Goal: Task Accomplishment & Management: Understand process/instructions

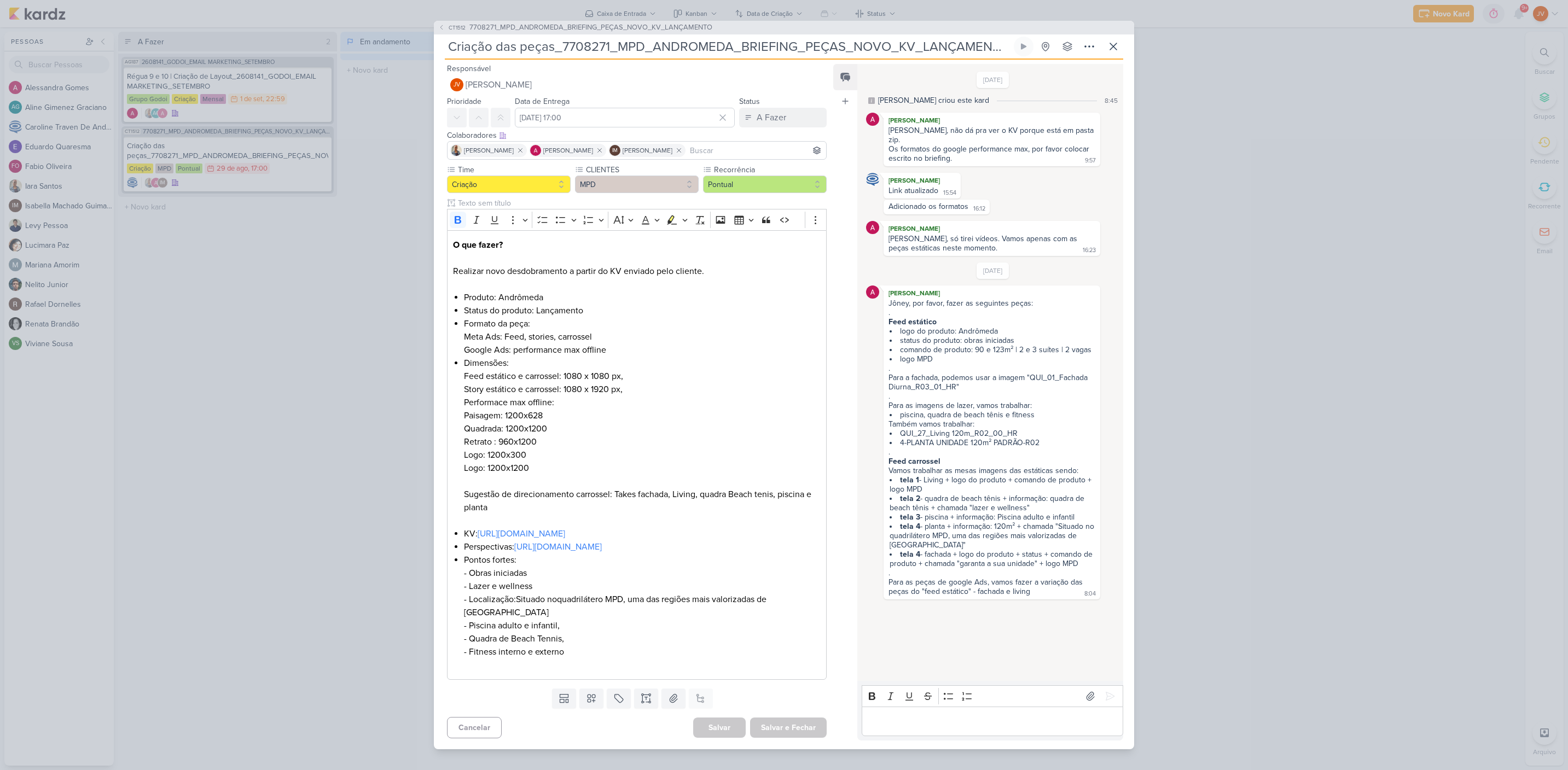
drag, startPoint x: 950, startPoint y: 398, endPoint x: 959, endPoint y: 398, distance: 9.0
click at [951, 401] on div "Para as imagens de lazer, vamos trabalhar:" at bounding box center [991, 405] width 207 height 10
drag, startPoint x: 905, startPoint y: 469, endPoint x: 927, endPoint y: 463, distance: 22.8
click at [925, 463] on span "Jôney, por favor, fazer as seguintes peças: . Feed estático logo do produto: An…" at bounding box center [991, 448] width 207 height 297
click at [925, 475] on li "tela 1 - Living + logo do produto + comando de produto + logo MPD" at bounding box center [992, 484] width 206 height 19
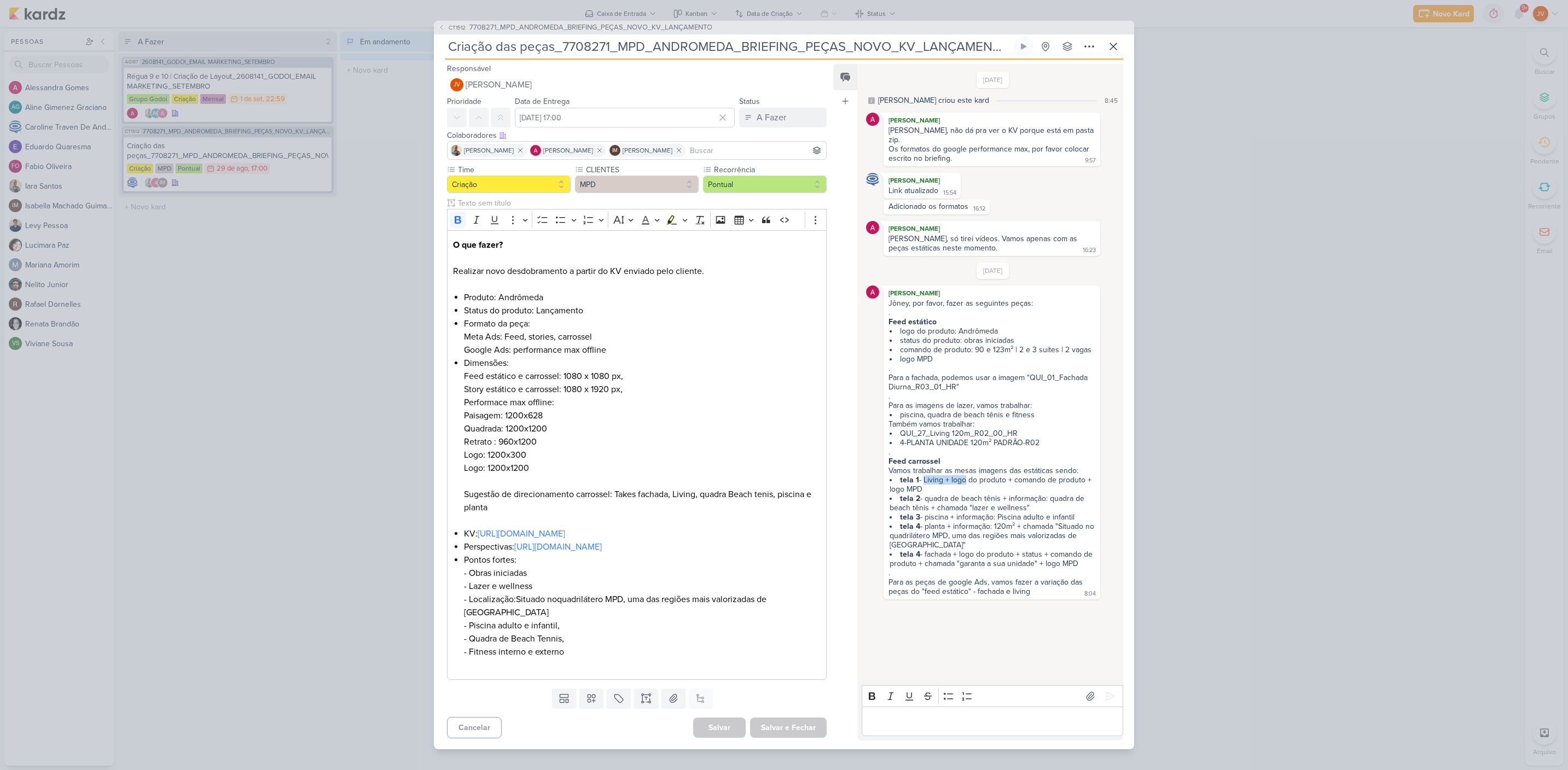
drag, startPoint x: 924, startPoint y: 467, endPoint x: 965, endPoint y: 469, distance: 41.0
click at [965, 475] on li "tela 1 - Living + logo do produto + comando de produto + logo MPD" at bounding box center [992, 484] width 206 height 19
drag, startPoint x: 900, startPoint y: 475, endPoint x: 974, endPoint y: 476, distance: 74.0
click at [963, 475] on li "tela 1 - Living + logo do produto + comando de produto + logo MPD" at bounding box center [992, 484] width 206 height 19
click at [981, 475] on li "tela 1 - Living + logo do produto + comando de produto + logo MPD" at bounding box center [992, 484] width 206 height 19
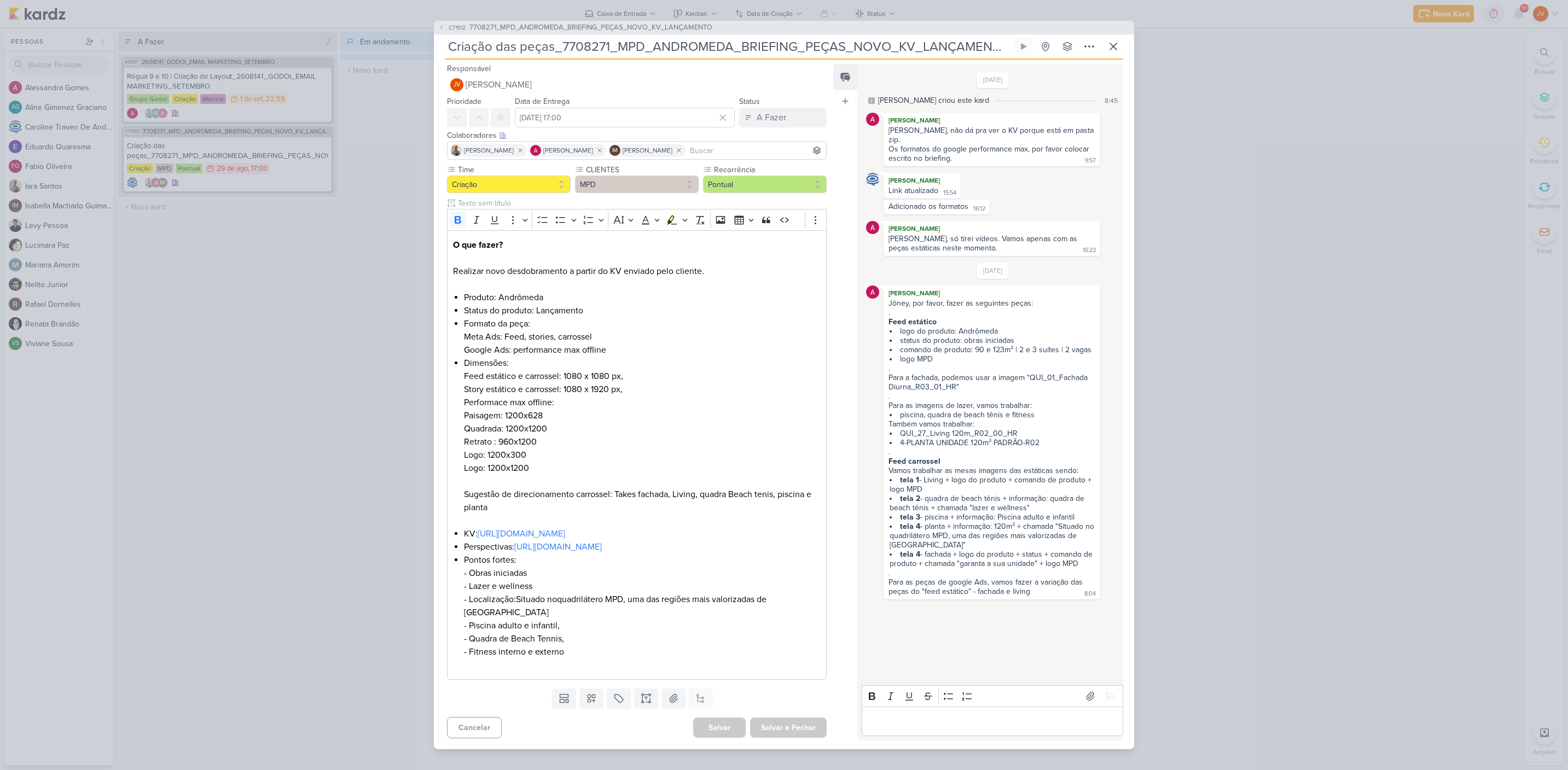
click at [954, 477] on li "tela 1 - Living + logo do produto + comando de produto + logo MPD" at bounding box center [992, 484] width 206 height 19
drag, startPoint x: 1012, startPoint y: 421, endPoint x: 898, endPoint y: 426, distance: 114.1
click at [898, 429] on li "QUI_27_Living 120m_R02_00_HR" at bounding box center [992, 433] width 206 height 10
click at [233, 584] on div "CT1512 7708271_MPD_ANDROMEDA_BRIEFING_PEÇAS_NOVO_KV_LANÇAMENTO Criação das peça…" at bounding box center [784, 385] width 1568 height 770
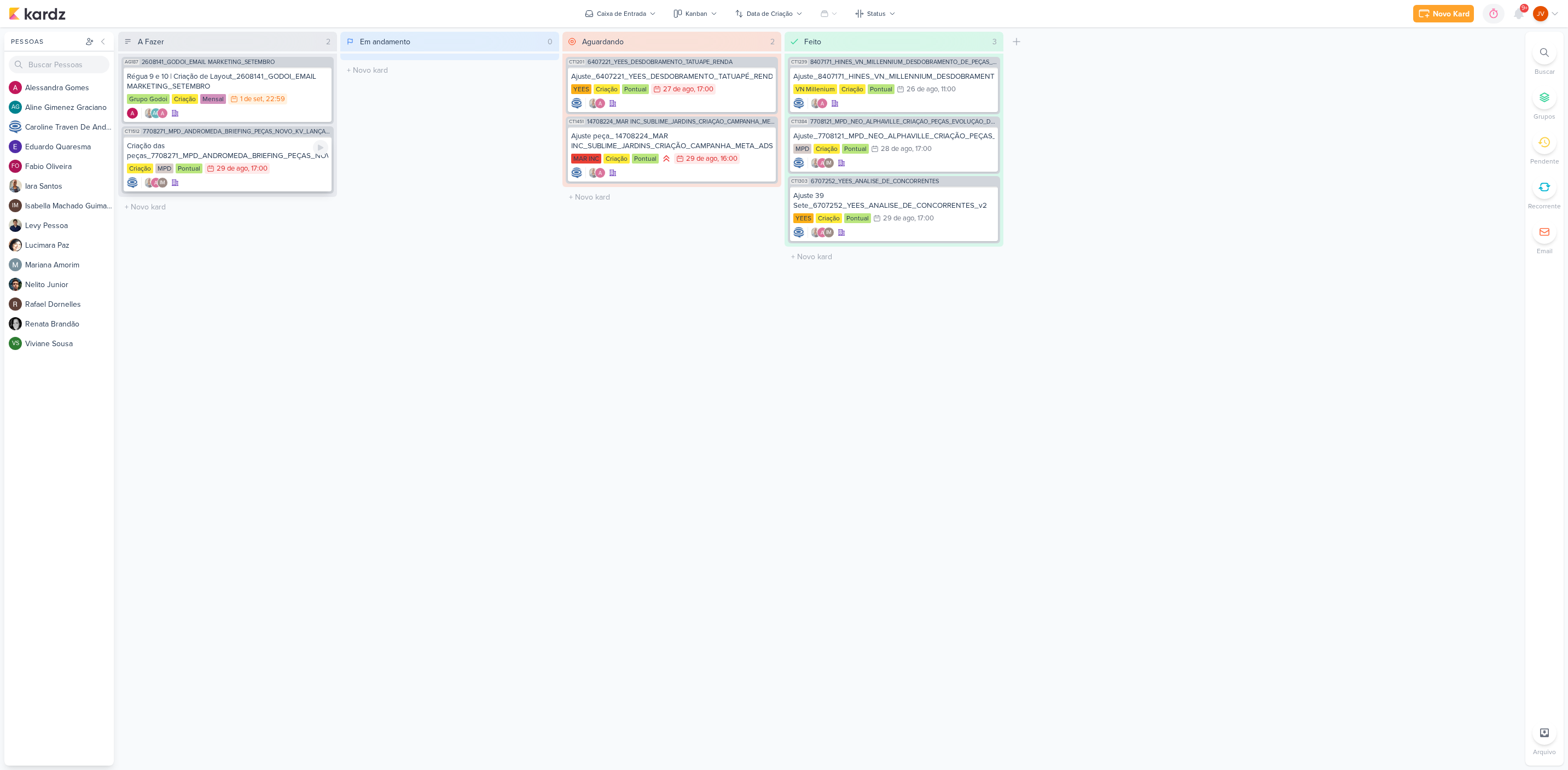
click at [278, 150] on div "Criação das peças_7708271_MPD_ANDROMEDA_BRIEFING_PEÇAS_NOVO_KV_LANÇAMENTO" at bounding box center [228, 151] width 201 height 20
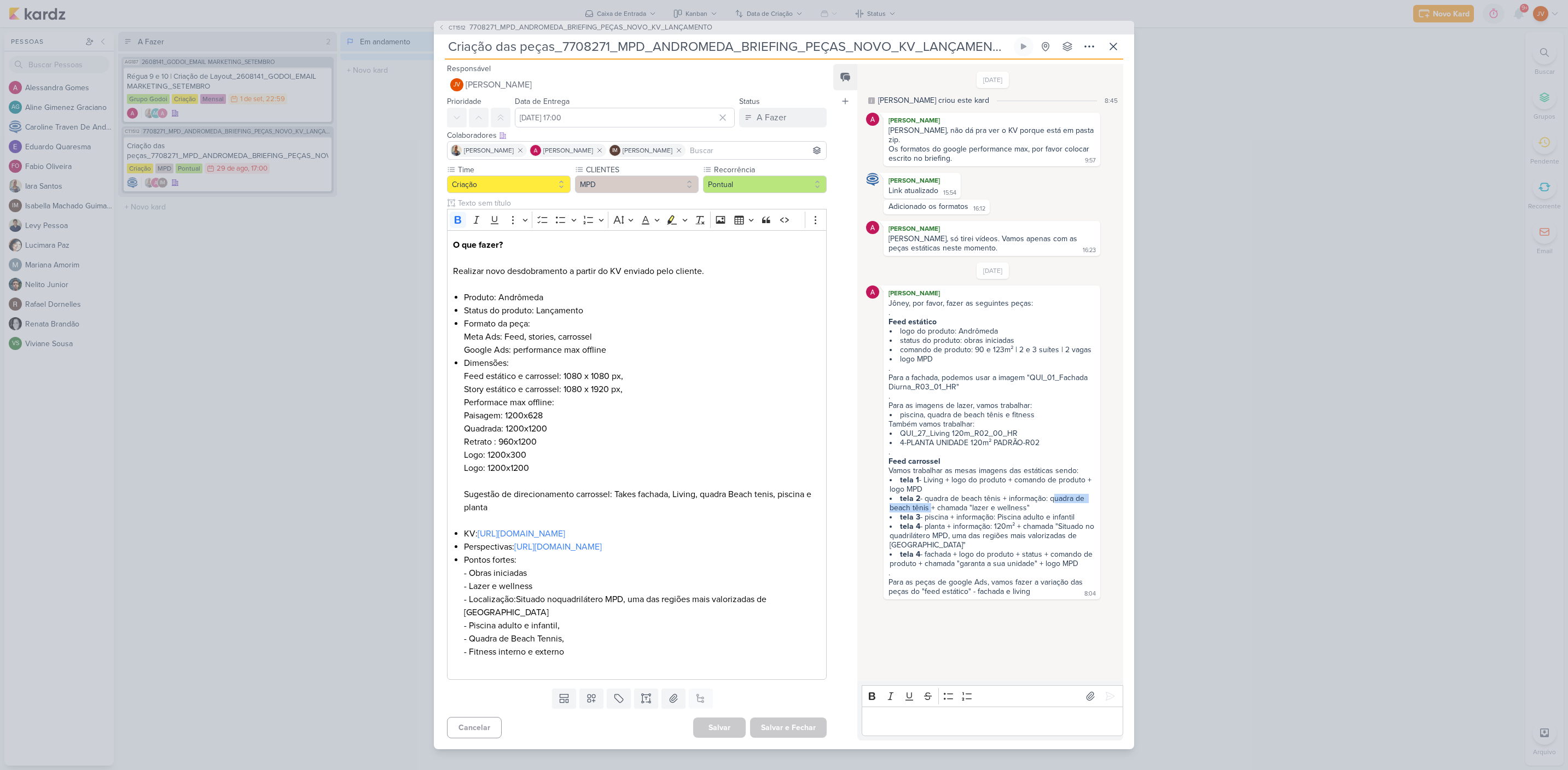
drag, startPoint x: 1048, startPoint y: 490, endPoint x: 927, endPoint y: 499, distance: 121.3
click at [927, 499] on li "tela 2 - quadra de beach tênis + informação: quadra de beach tênis + chamada "l…" at bounding box center [992, 503] width 206 height 19
copy li "quadra de beach tênis"
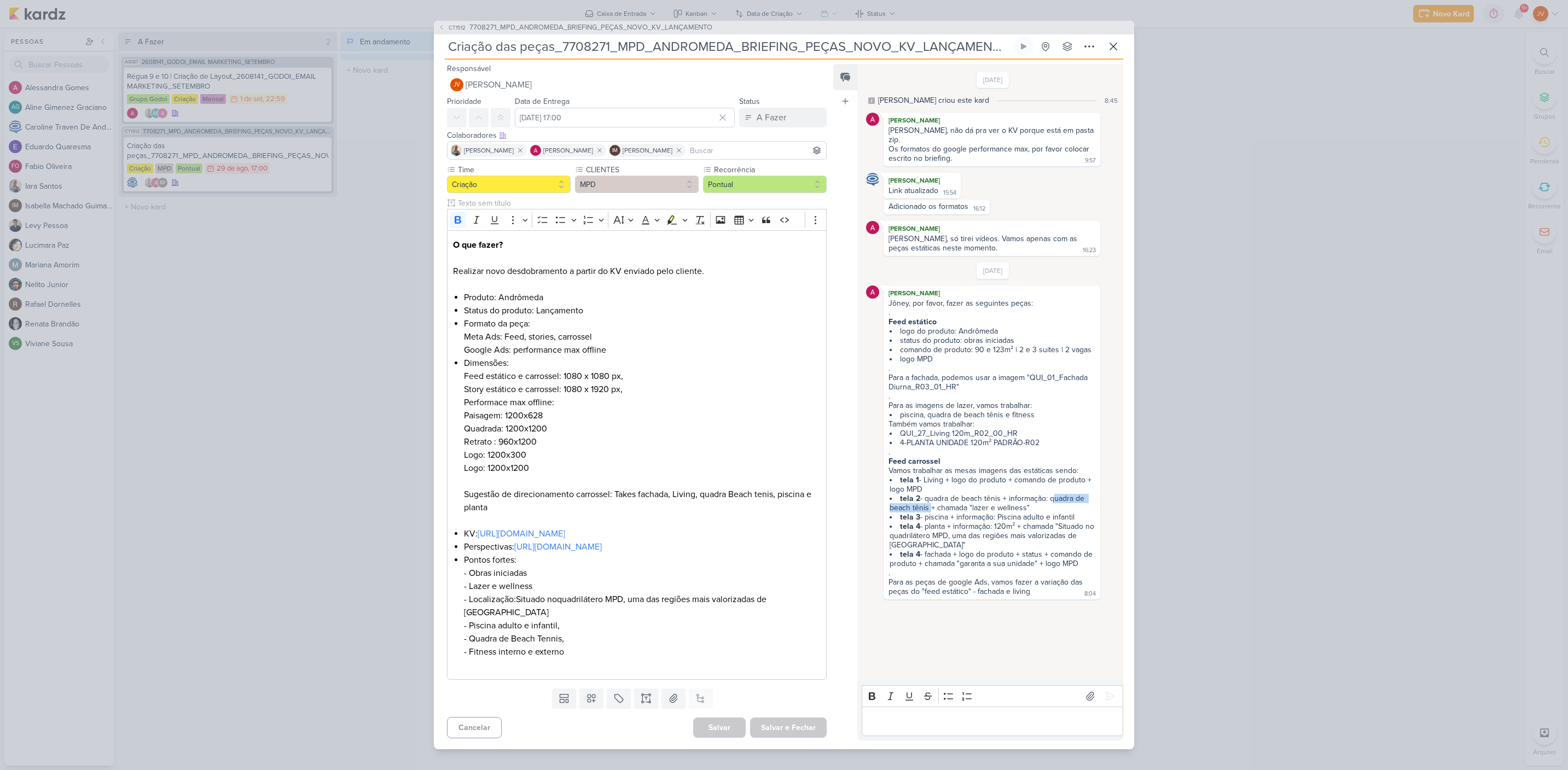
click at [1067, 494] on li "tela 2 - quadra de beach tênis + informação: quadra de beach tênis + chamada "l…" at bounding box center [992, 503] width 206 height 19
drag, startPoint x: 1047, startPoint y: 489, endPoint x: 926, endPoint y: 498, distance: 121.3
click at [925, 498] on li "tela 2 - quadra de beach tênis + informação: quadra de beach tênis + chamada "l…" at bounding box center [992, 503] width 206 height 19
drag, startPoint x: 927, startPoint y: 498, endPoint x: 1003, endPoint y: 503, distance: 76.2
click at [927, 498] on li "tela 2 - quadra de beach tênis + informação: quadra de beach tênis + chamada "l…" at bounding box center [992, 503] width 206 height 19
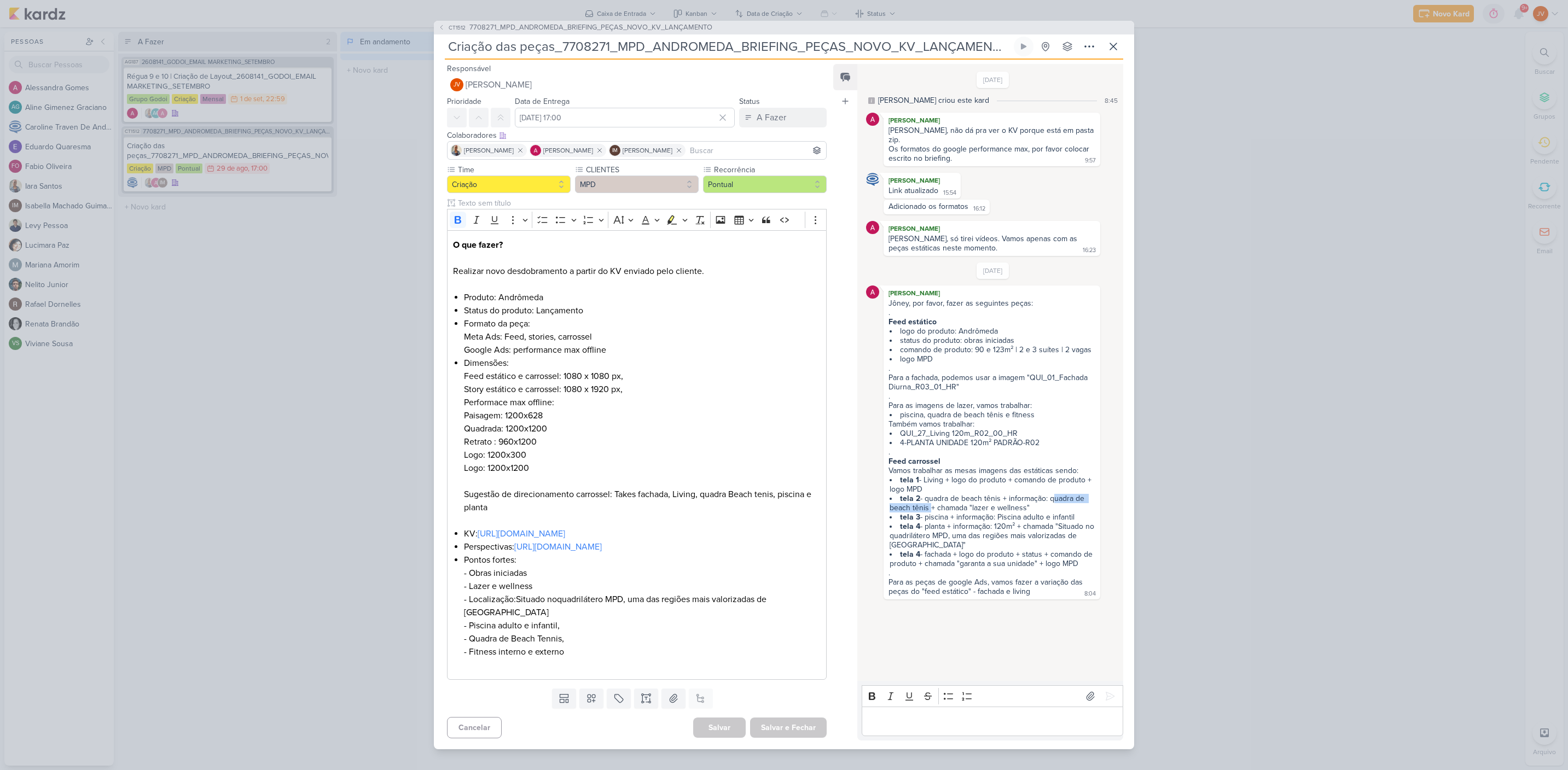
drag, startPoint x: 1048, startPoint y: 490, endPoint x: 927, endPoint y: 501, distance: 121.5
click at [927, 501] on li "tela 2 - quadra de beach tênis + informação: quadra de beach tênis + chamada "l…" at bounding box center [992, 503] width 206 height 19
copy li "quadra de beach tênis"
click at [332, 549] on div "CT1512 7708271_MPD_ANDROMEDA_BRIEFING_PEÇAS_NOVO_KV_LANÇAMENTO Criação das peça…" at bounding box center [784, 385] width 1568 height 770
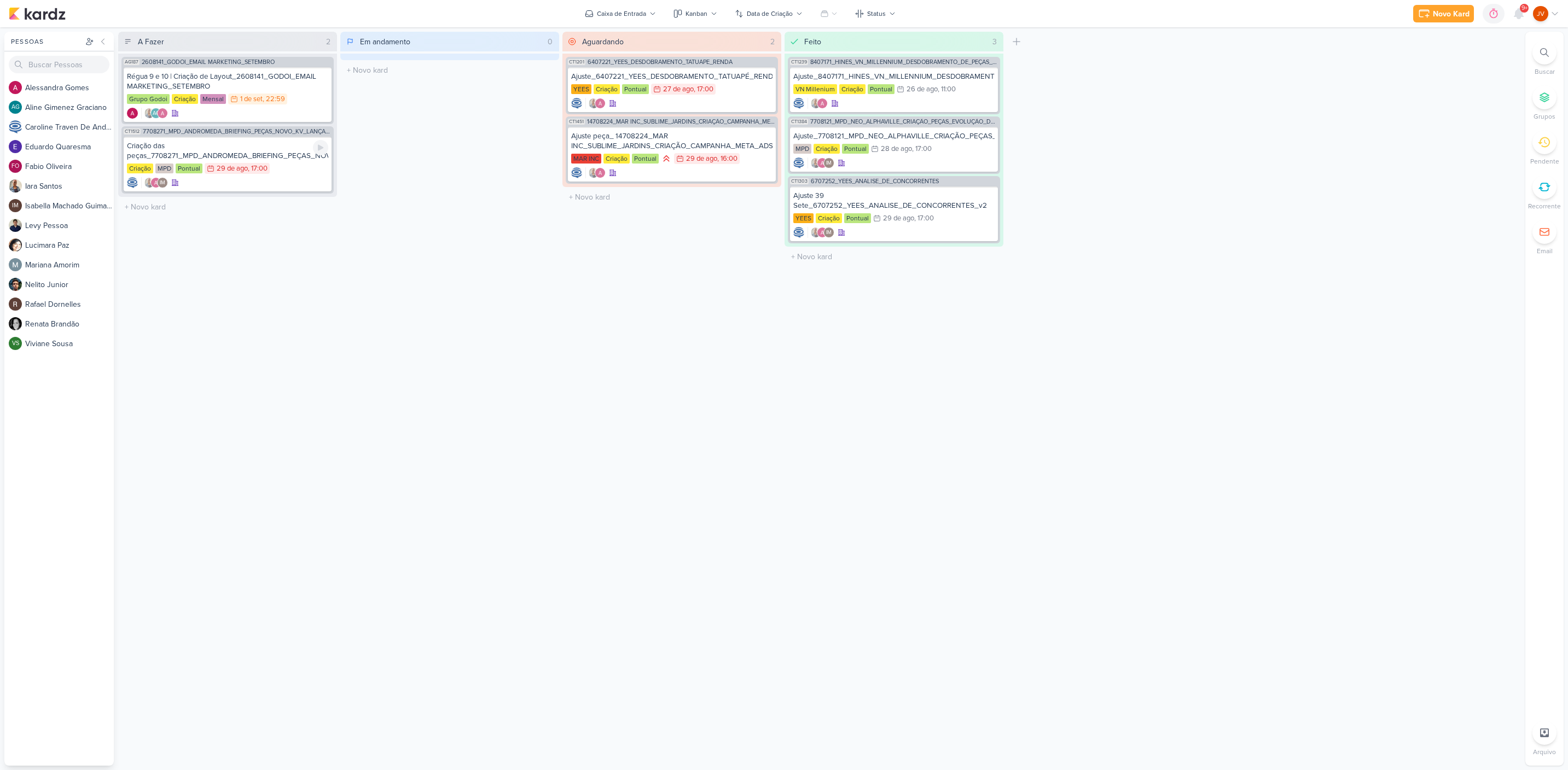
click at [281, 151] on div "Criação das peças_7708271_MPD_ANDROMEDA_BRIEFING_PEÇAS_NOVO_KV_LANÇAMENTO" at bounding box center [228, 151] width 201 height 20
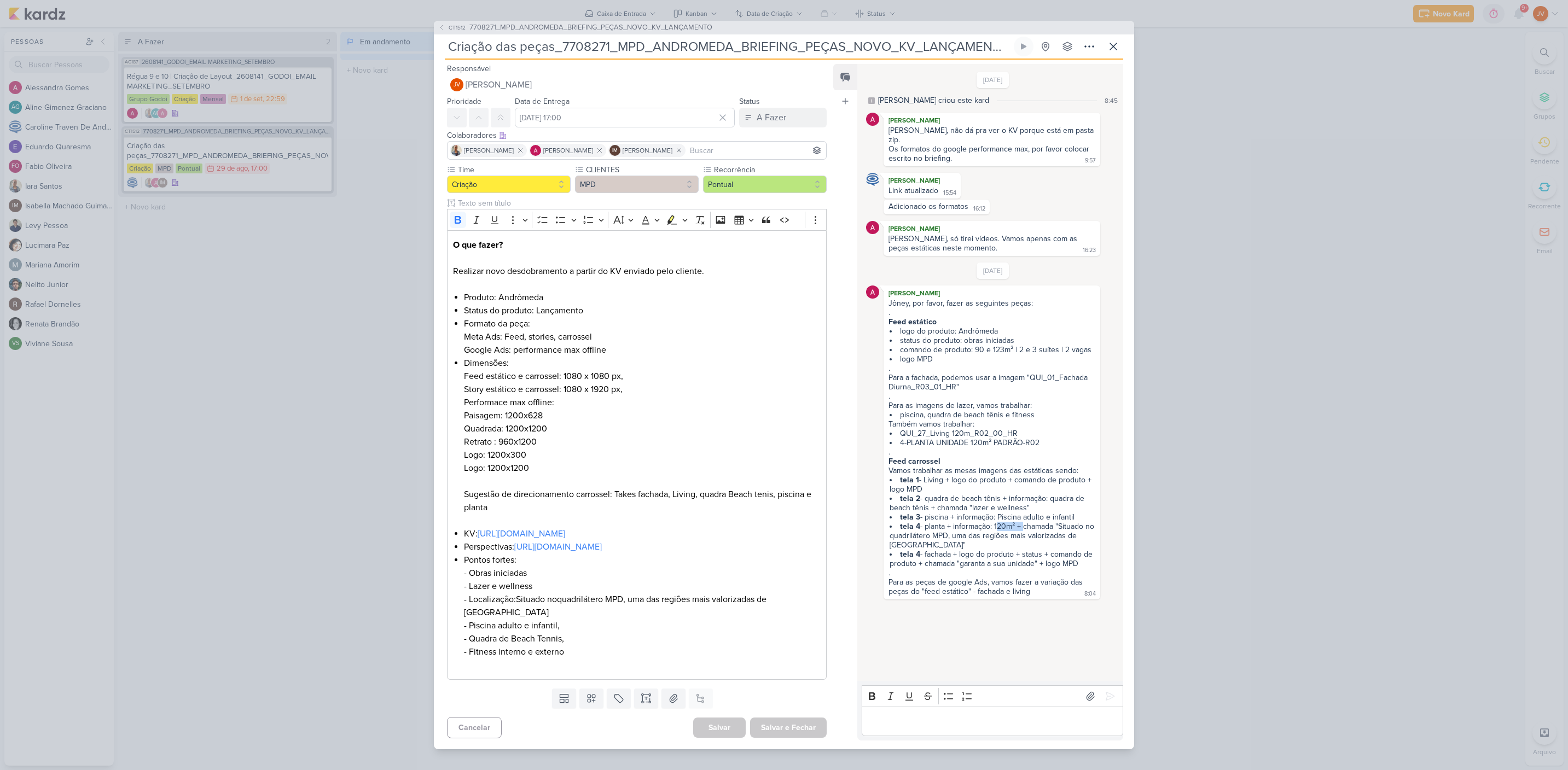
drag, startPoint x: 992, startPoint y: 516, endPoint x: 1019, endPoint y: 515, distance: 27.0
click at [1018, 522] on li "tela 4 - planta + informação: 120m² + chamada "Situado no quadrilátero MPD, uma…" at bounding box center [992, 536] width 206 height 28
drag, startPoint x: 1056, startPoint y: 516, endPoint x: 925, endPoint y: 537, distance: 132.7
click at [921, 535] on li "tela 4 - planta + informação: 120m² + chamada "Situado no quadrilátero MPD, uma…" at bounding box center [992, 536] width 206 height 28
copy li "Situado no quadrilátero MPD, uma das regiões mais valorizadas de [GEOGRAPHIC_DA…"
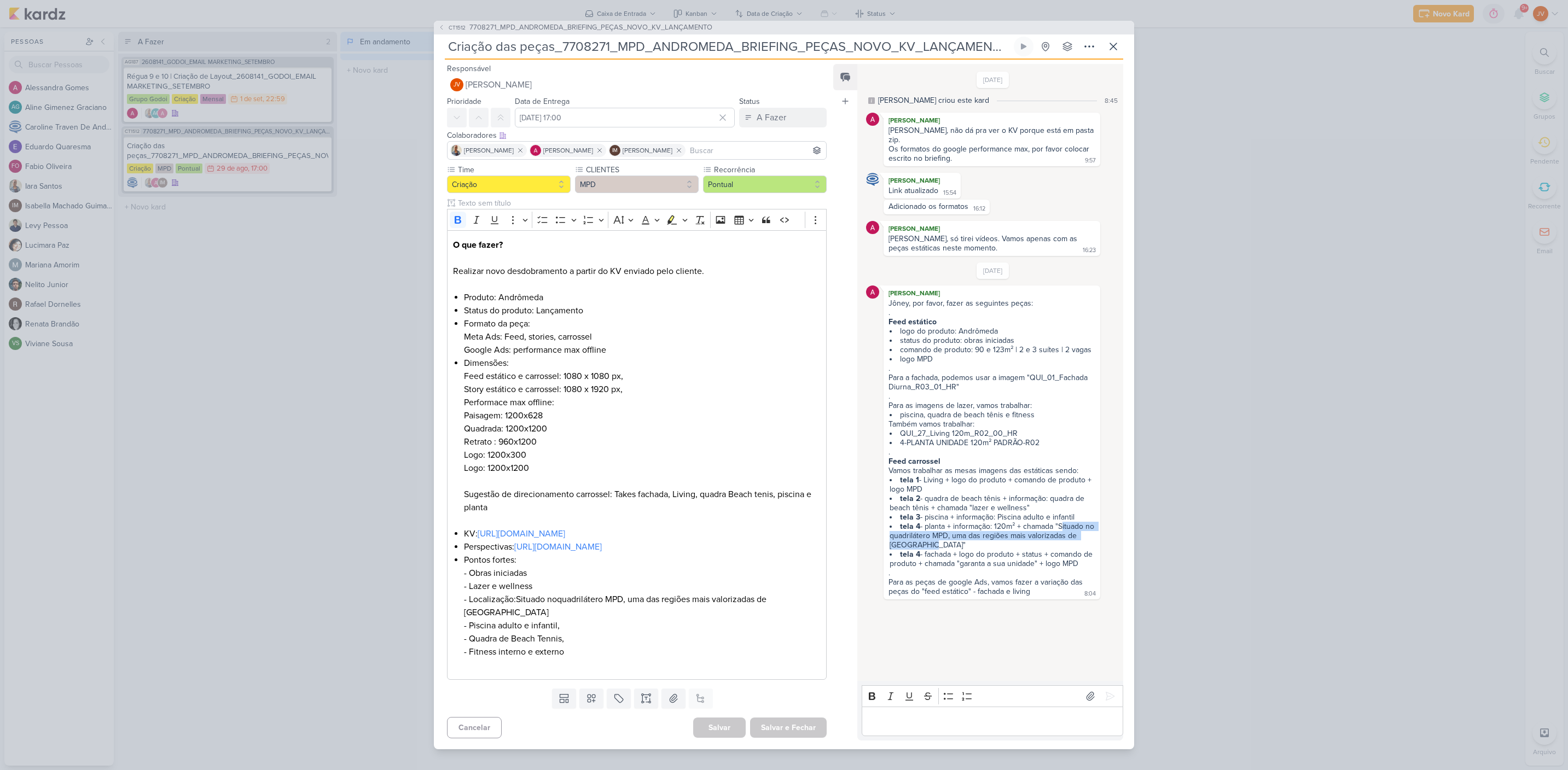
click at [1326, 524] on div "CT1512 7708271_MPD_ANDROMEDA_BRIEFING_PEÇAS_NOVO_KV_LANÇAMENTO Criação das peça…" at bounding box center [784, 385] width 1568 height 770
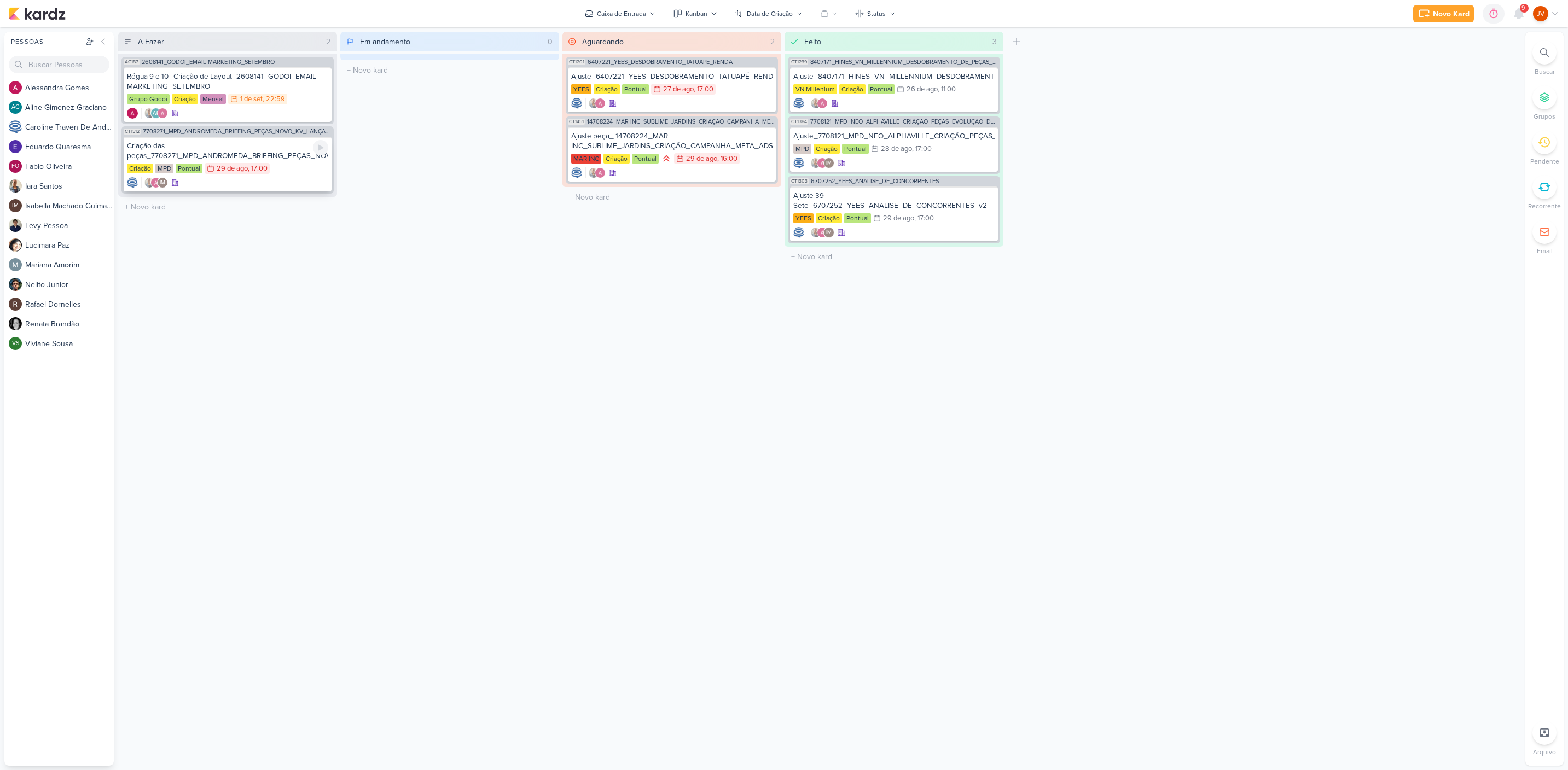
click at [289, 154] on div "Criação das peças_7708271_MPD_ANDROMEDA_BRIEFING_PEÇAS_NOVO_KV_LANÇAMENTO" at bounding box center [228, 151] width 201 height 20
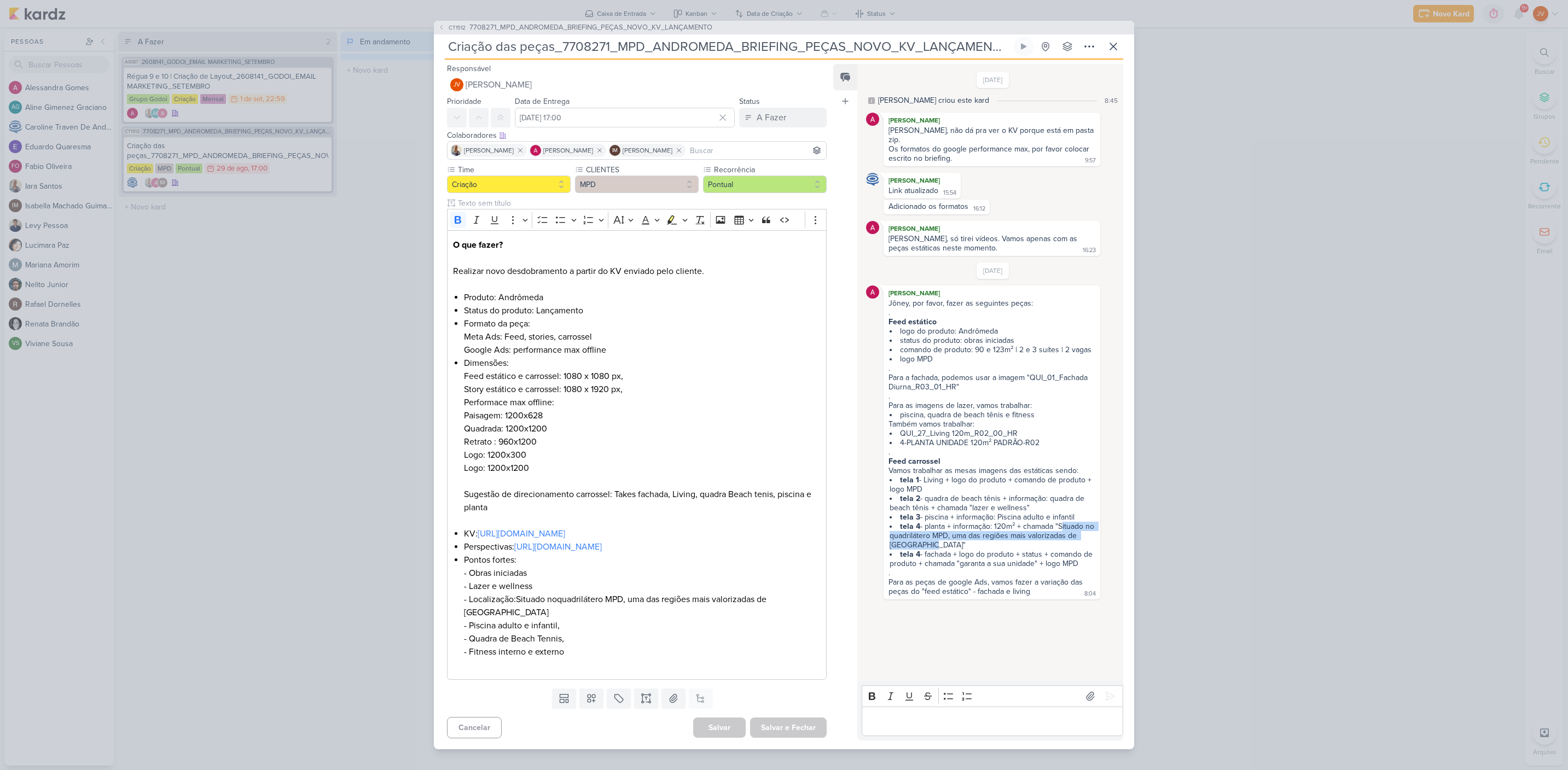
drag, startPoint x: 1059, startPoint y: 519, endPoint x: 947, endPoint y: 539, distance: 113.8
click at [922, 537] on li "tela 4 - planta + informação: 120m² + chamada "Situado no quadrilátero MPD, uma…" at bounding box center [992, 536] width 206 height 28
copy li "Situado no quadrilátero MPD, uma das regiões mais valorizadas de [GEOGRAPHIC_DA…"
drag, startPoint x: 1013, startPoint y: 515, endPoint x: 991, endPoint y: 517, distance: 22.1
click at [991, 522] on li "tela 4 - planta + informação: 120m² + chamada "Situado no quadrilátero MPD, uma…" at bounding box center [992, 536] width 206 height 28
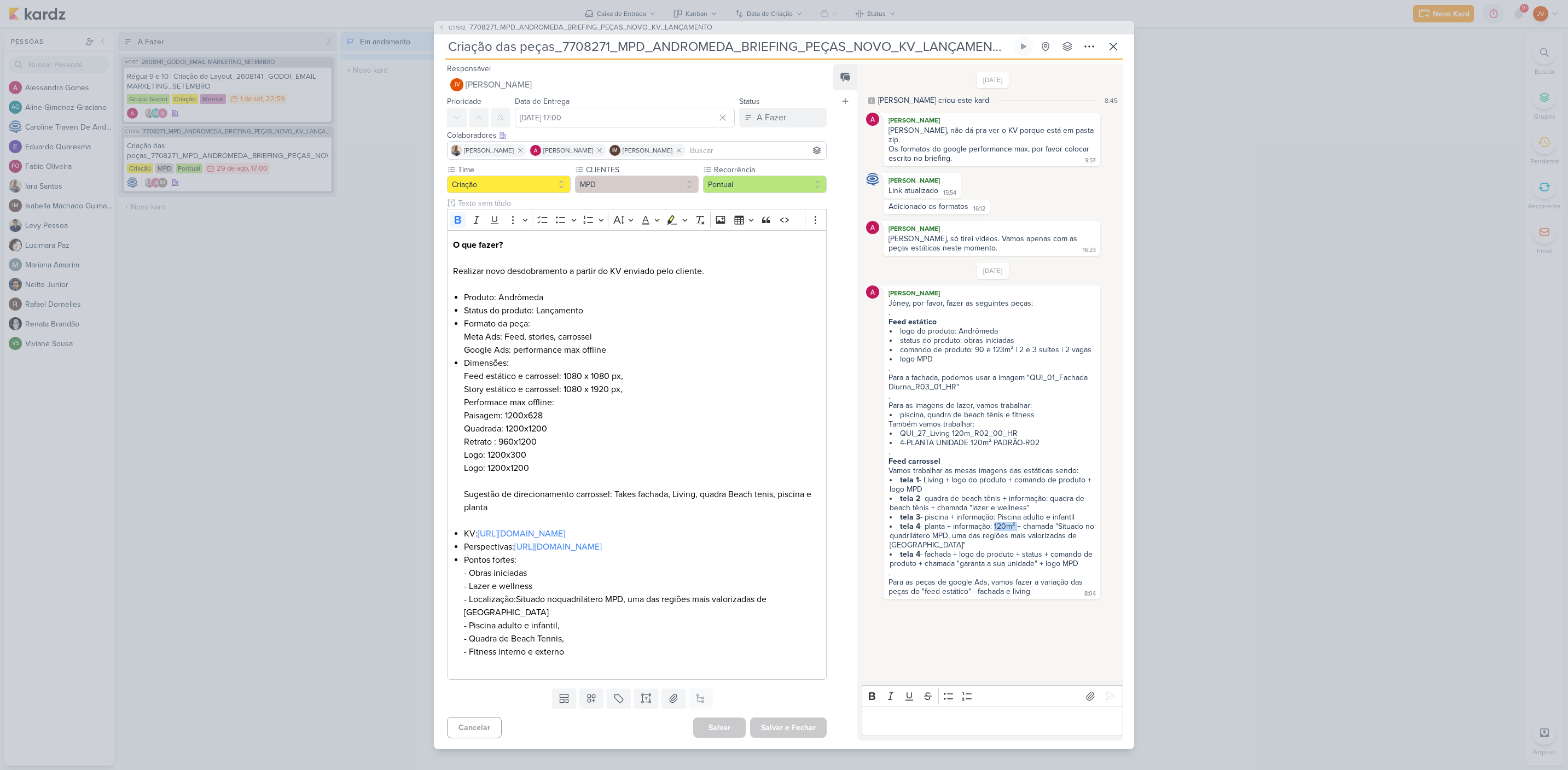
copy li "120m²"
click at [315, 667] on div "CT1512 7708271_MPD_ANDROMEDA_BRIEFING_PEÇAS_NOVO_KV_LANÇAMENTO Criação das peça…" at bounding box center [784, 385] width 1568 height 770
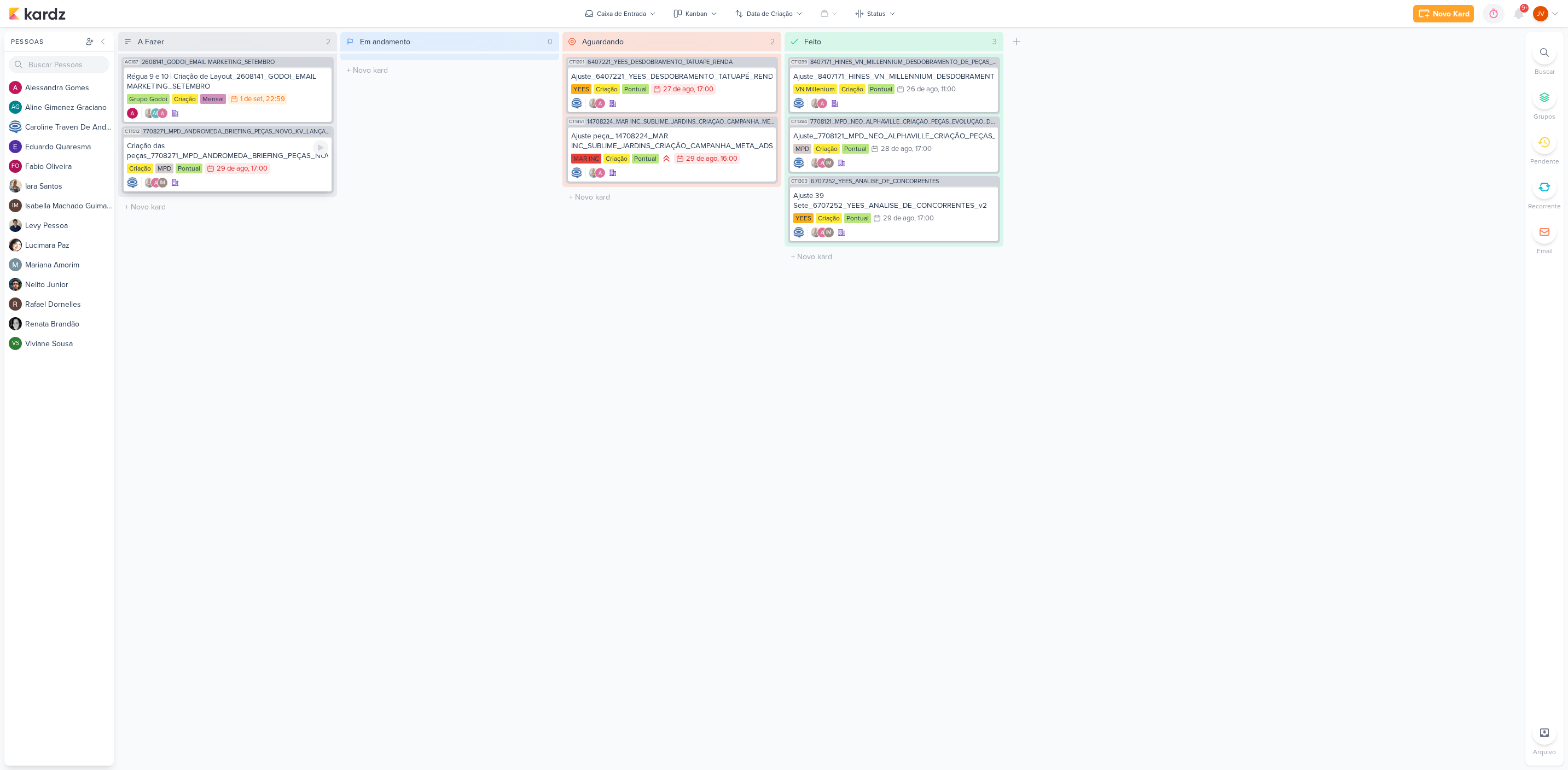
click at [294, 158] on div "Criação das peças_7708271_MPD_ANDROMEDA_BRIEFING_PEÇAS_NOVO_KV_LANÇAMENTO" at bounding box center [228, 151] width 201 height 20
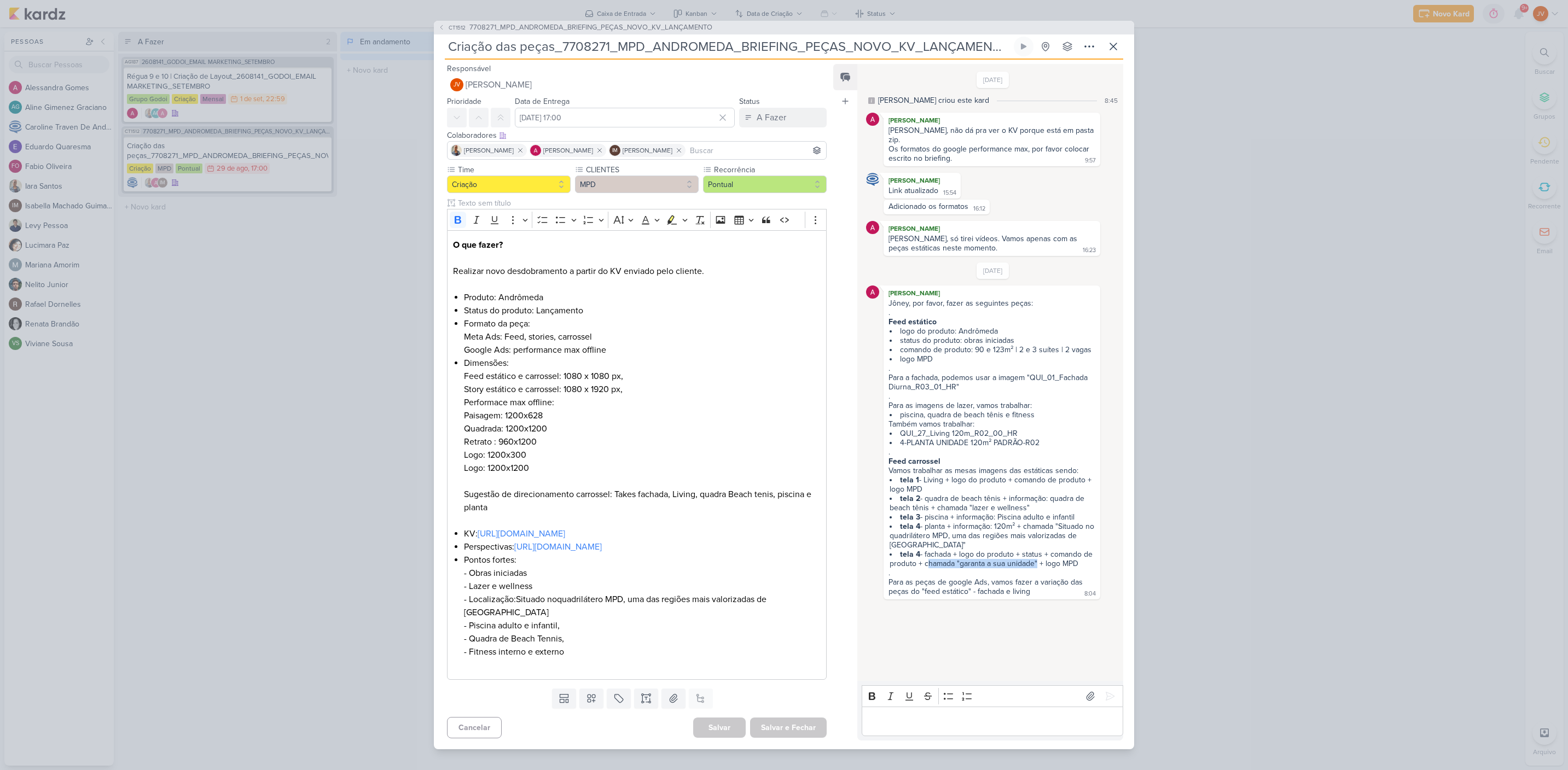
drag, startPoint x: 924, startPoint y: 555, endPoint x: 1034, endPoint y: 557, distance: 110.0
click at [1033, 557] on li "tela 4 - fachada + logo do produto + status + comando de produto + chamada "gar…" at bounding box center [992, 558] width 206 height 19
copy li "chamada "garanta a sua unidade"
click at [979, 553] on li "tela 4 - fachada + logo do produto + status + comando de produto + chamada "gar…" at bounding box center [992, 558] width 206 height 19
drag, startPoint x: 959, startPoint y: 557, endPoint x: 1045, endPoint y: 557, distance: 86.0
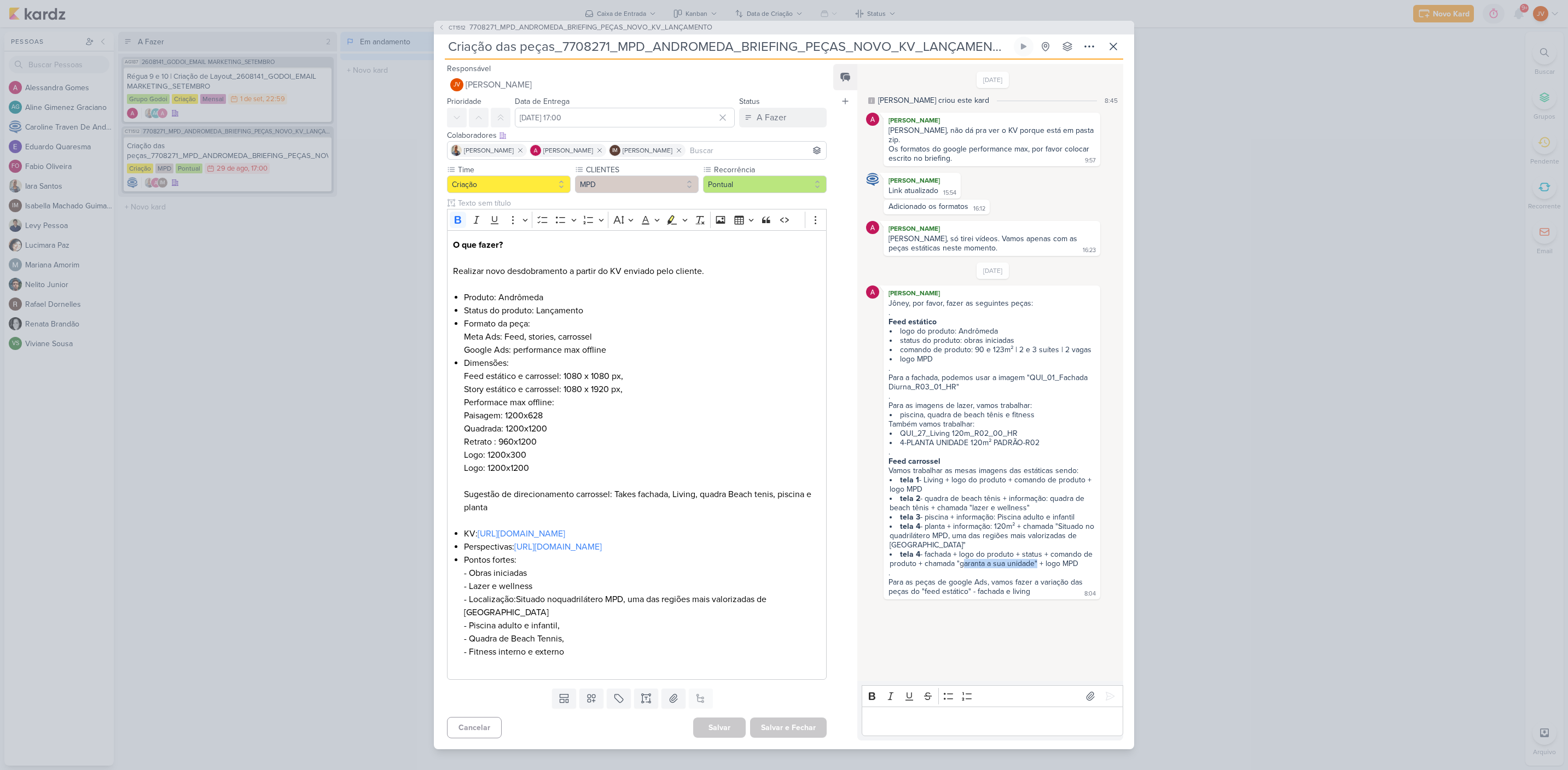
click at [1033, 555] on li "tela 4 - fachada + logo do produto + status + comando de produto + chamada "gar…" at bounding box center [992, 558] width 206 height 19
copy li "garanta a sua unidade"
